Goal: Contribute content: Contribute content

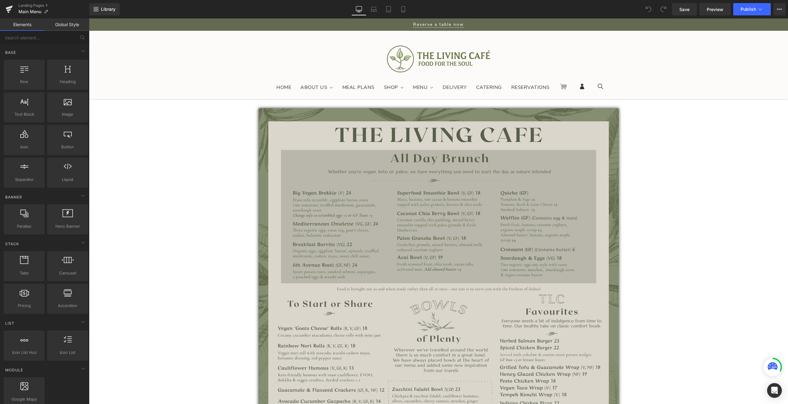
click at [371, 151] on img at bounding box center [438, 362] width 360 height 509
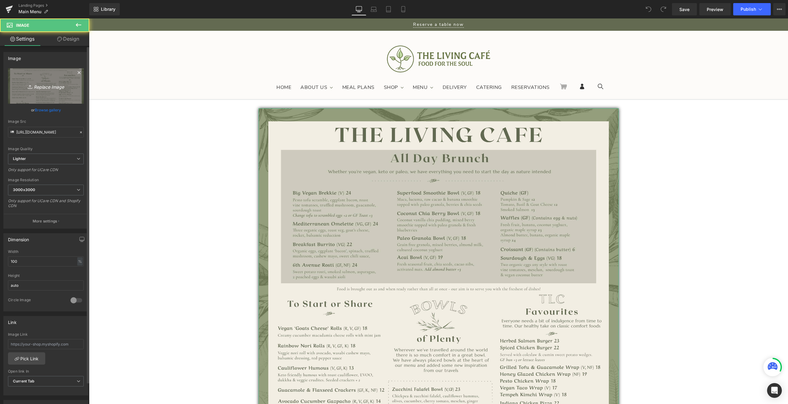
click at [46, 90] on link "Replace Image" at bounding box center [46, 85] width 76 height 35
type input "C:\fakepath\TLC-Menu-2025-Page-1.jpg"
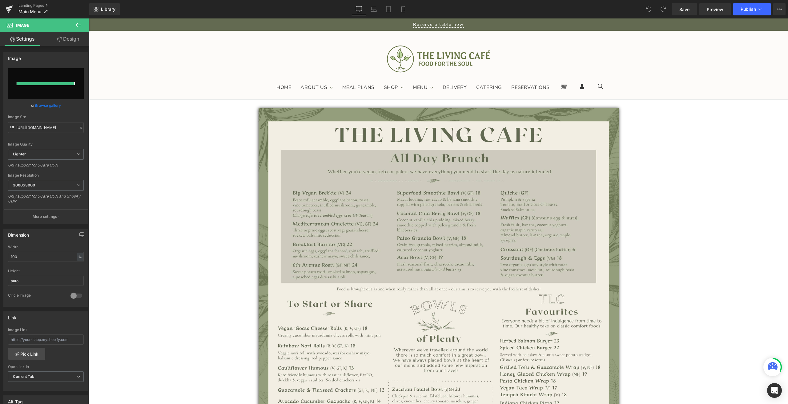
type input "https://ucarecdn.com/b0e263f0-a592-41a0-9f96-f2bfe2556e4a/-/format/auto/-/previ…"
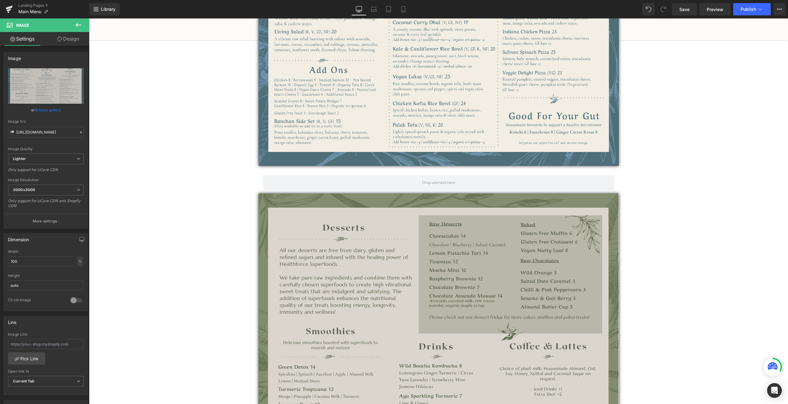
scroll to position [492, 0]
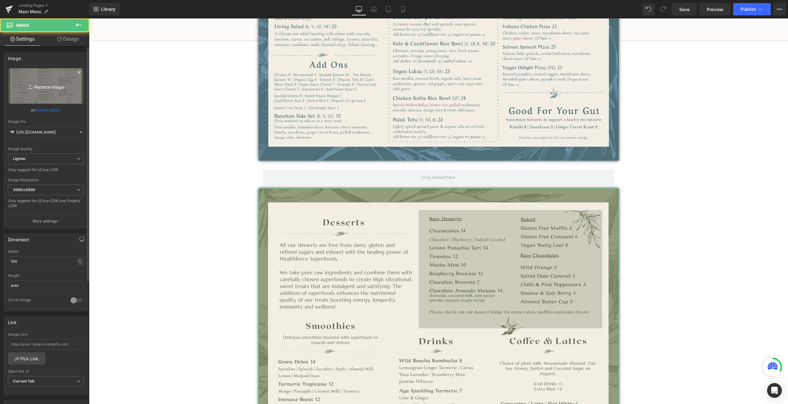
click at [62, 84] on icon "Replace Image" at bounding box center [45, 86] width 49 height 8
type input "C:\fakepath\TLC-Menu-2025-Page-2.jpg"
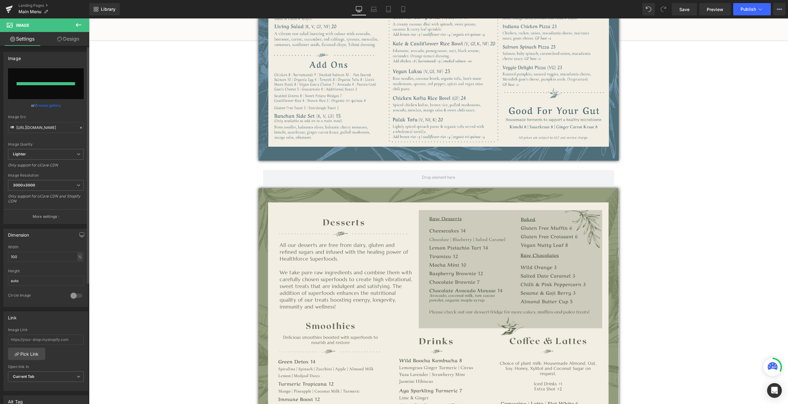
type input "https://ucarecdn.com/8c5ceea5-b1e6-45d9-9c2a-5369e2d0a9fa/-/format/auto/-/previ…"
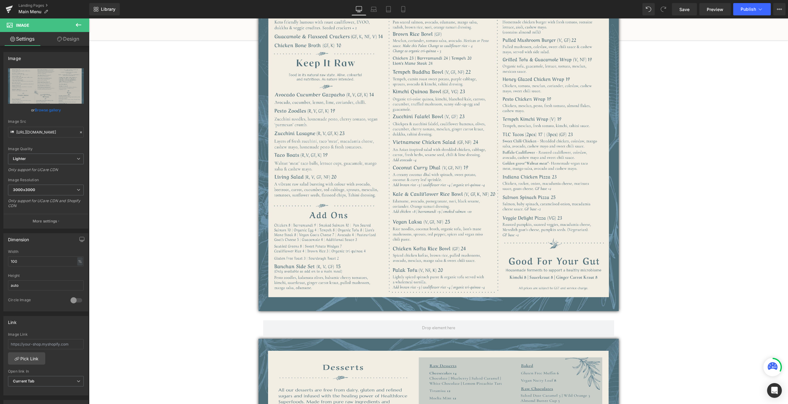
scroll to position [338, 0]
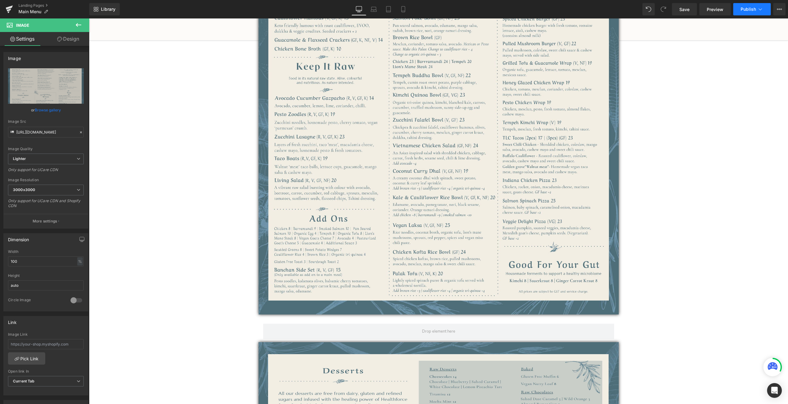
click at [752, 12] on button "Publish" at bounding box center [752, 9] width 38 height 12
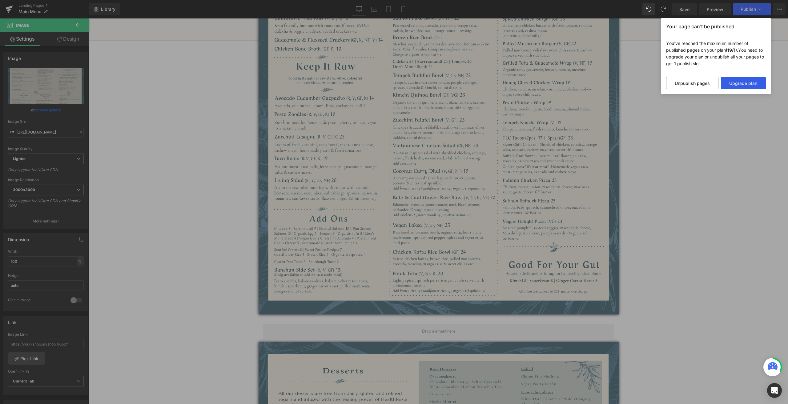
click at [731, 86] on button "Upgrade plan" at bounding box center [742, 83] width 45 height 12
drag, startPoint x: 718, startPoint y: 133, endPoint x: 629, endPoint y: 114, distance: 90.8
click at [718, 133] on div "Your page can’t be published You've reached the maximum number of published pag…" at bounding box center [394, 202] width 788 height 404
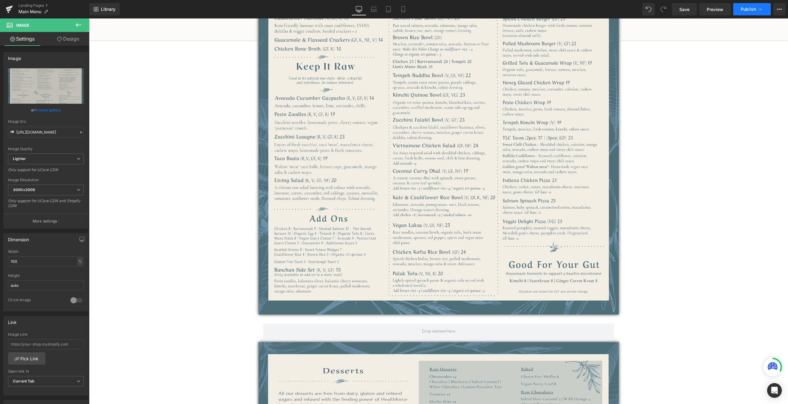
click at [744, 12] on button "Publish" at bounding box center [752, 9] width 38 height 12
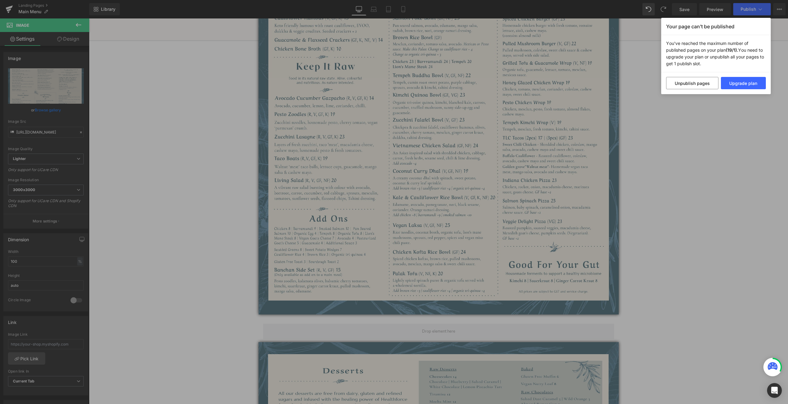
click at [700, 113] on div "Your page can’t be published You've reached the maximum number of published pag…" at bounding box center [394, 202] width 788 height 404
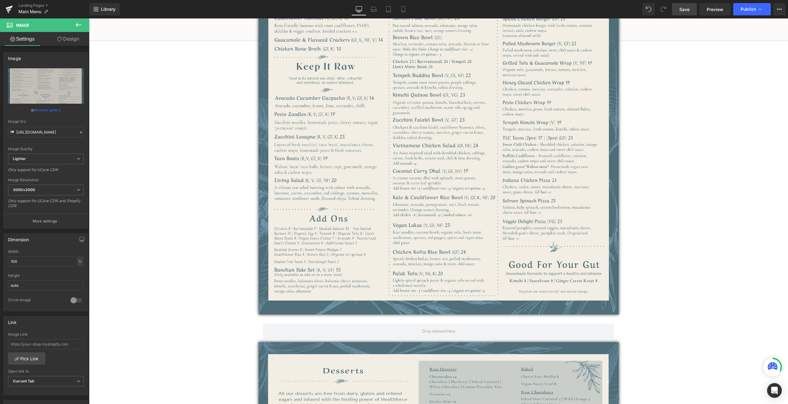
click at [694, 10] on link "Save" at bounding box center [684, 9] width 25 height 12
click at [760, 6] on button "Publish" at bounding box center [752, 9] width 38 height 12
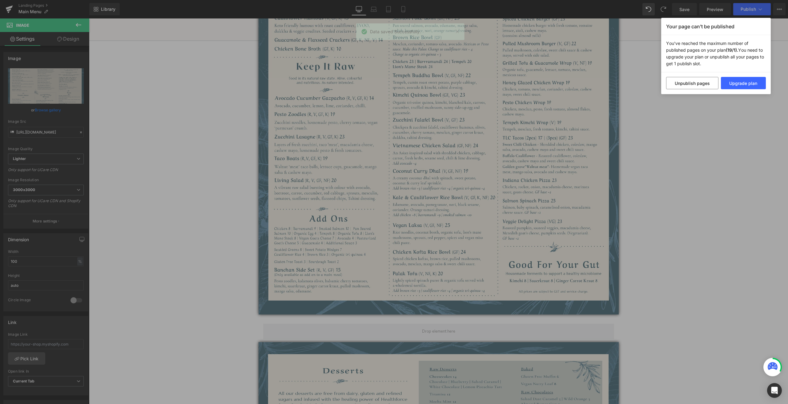
click at [627, 109] on div "Your page can’t be published You've reached the maximum number of published pag…" at bounding box center [394, 202] width 788 height 404
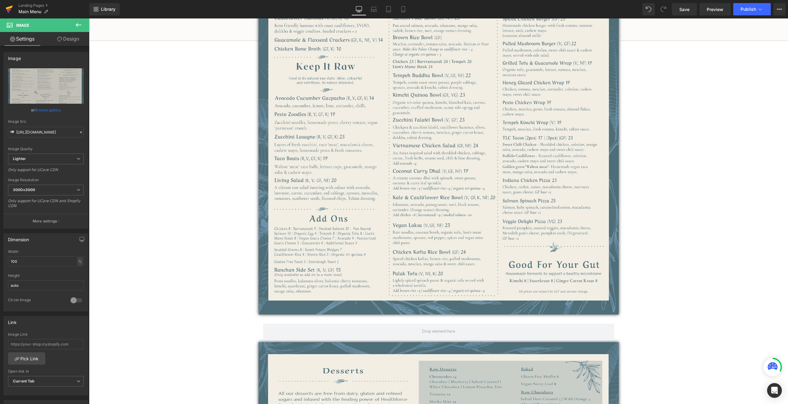
click at [13, 9] on icon at bounding box center [9, 9] width 7 height 15
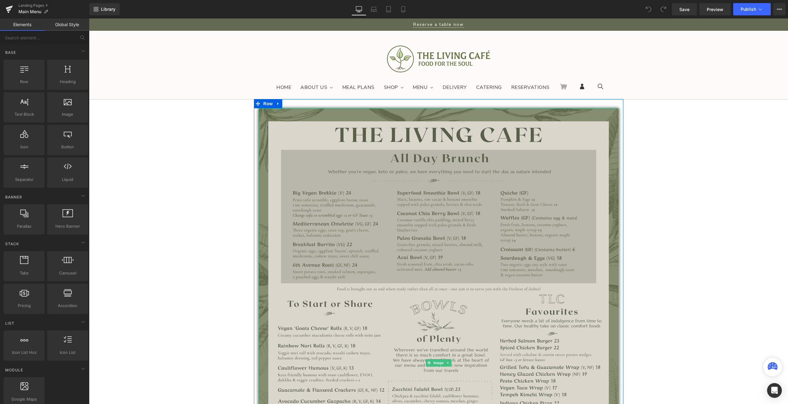
click at [377, 199] on img at bounding box center [438, 362] width 360 height 509
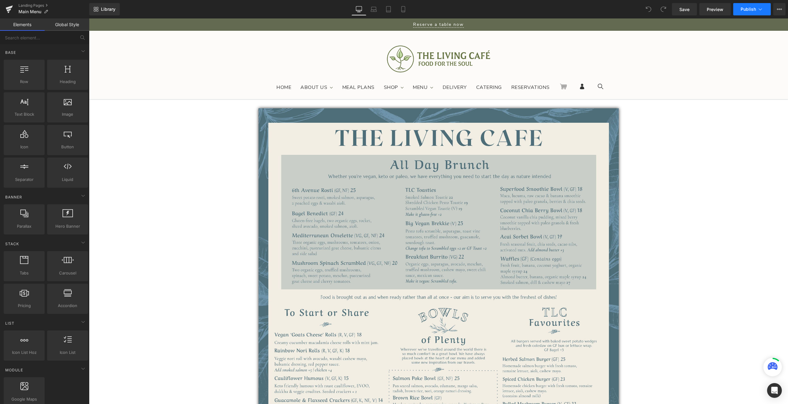
click at [750, 7] on span "Publish" at bounding box center [747, 9] width 15 height 5
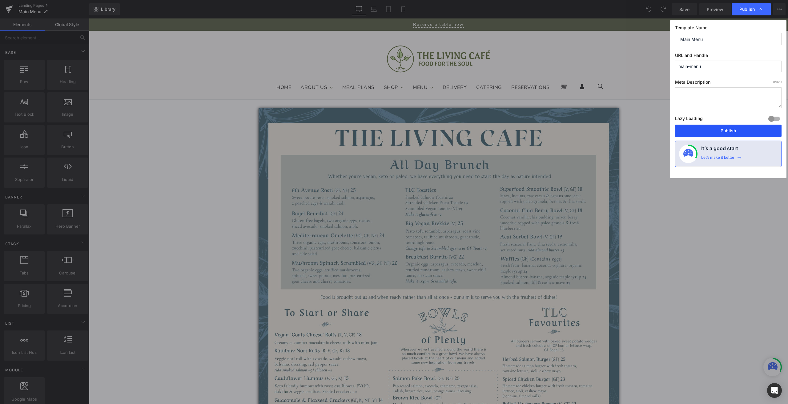
click at [702, 126] on button "Publish" at bounding box center [728, 131] width 106 height 12
